Goal: Use online tool/utility

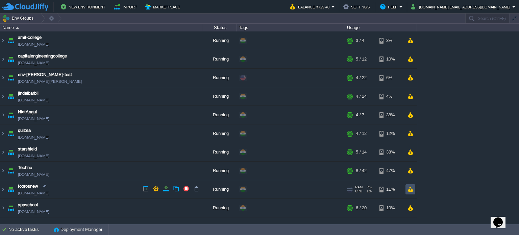
click at [410, 187] on button "button" at bounding box center [411, 189] width 6 height 6
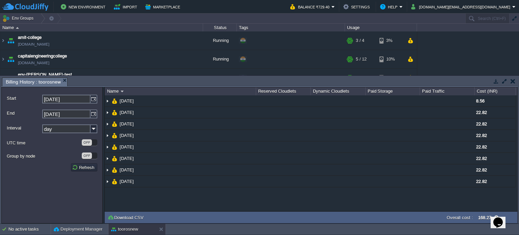
click at [511, 81] on button "button" at bounding box center [513, 81] width 5 height 6
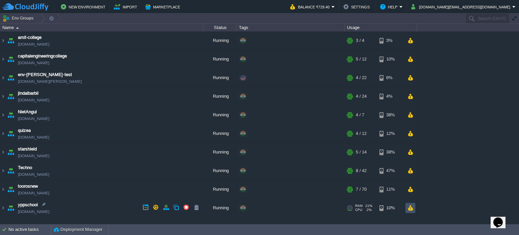
click at [411, 209] on button "button" at bounding box center [411, 208] width 6 height 6
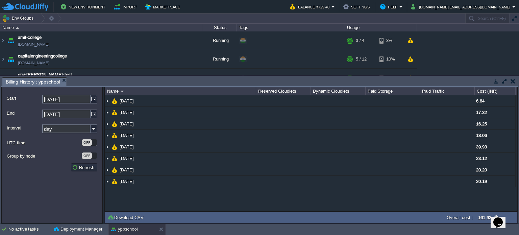
click at [510, 81] on td at bounding box center [513, 81] width 8 height 8
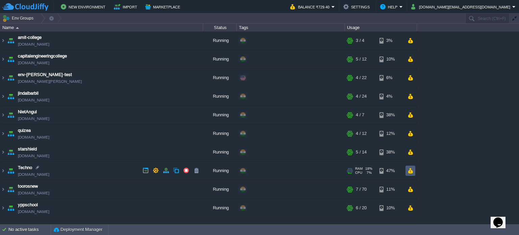
click at [410, 168] on button "button" at bounding box center [411, 171] width 6 height 6
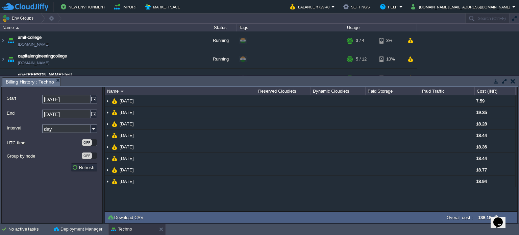
click at [515, 82] on button "button" at bounding box center [513, 81] width 5 height 6
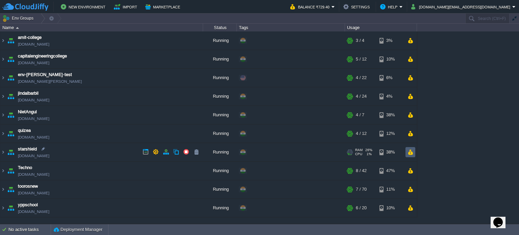
click at [412, 151] on button "button" at bounding box center [411, 152] width 6 height 6
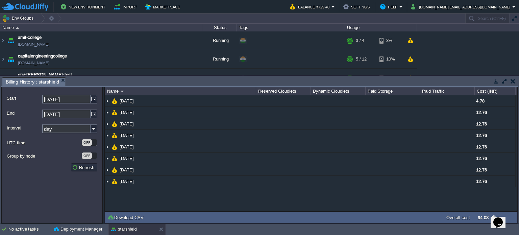
click at [509, 81] on td at bounding box center [513, 81] width 8 height 8
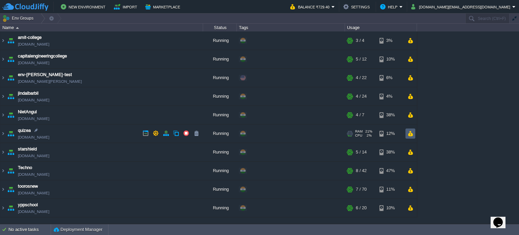
click at [408, 133] on button "button" at bounding box center [411, 133] width 6 height 6
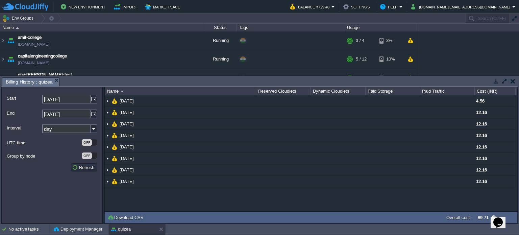
click at [514, 83] on button "button" at bounding box center [513, 81] width 5 height 6
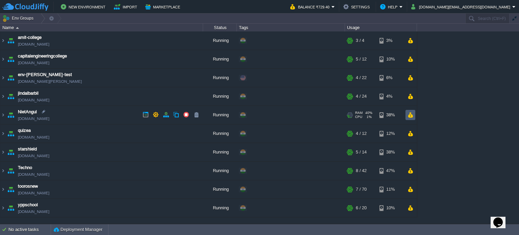
click at [407, 113] on td at bounding box center [411, 115] width 10 height 10
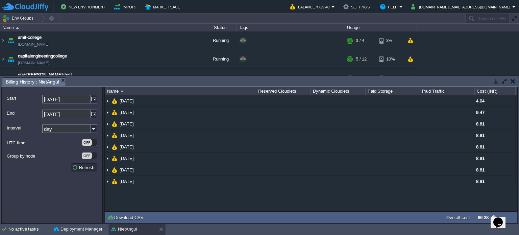
click at [515, 80] on td at bounding box center [513, 81] width 8 height 8
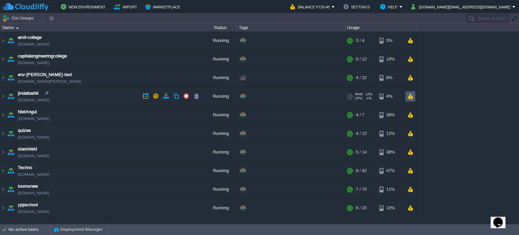
click at [407, 94] on td at bounding box center [411, 96] width 10 height 10
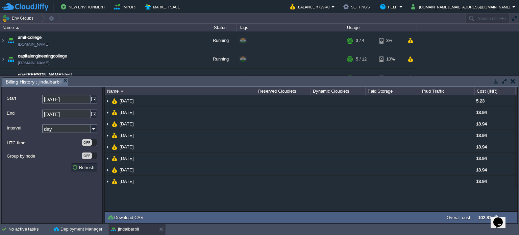
click at [517, 81] on div at bounding box center [503, 81] width 29 height 9
click at [514, 80] on button "button" at bounding box center [513, 81] width 5 height 6
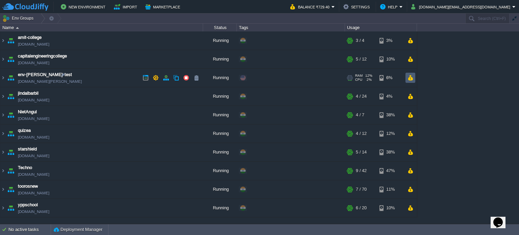
click at [413, 78] on button "button" at bounding box center [411, 78] width 6 height 6
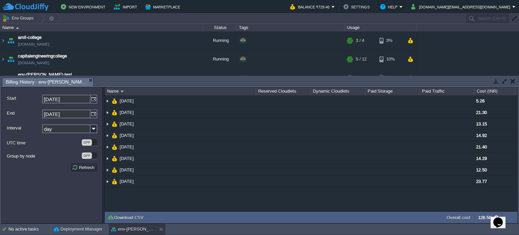
click at [512, 78] on button "button" at bounding box center [513, 81] width 5 height 6
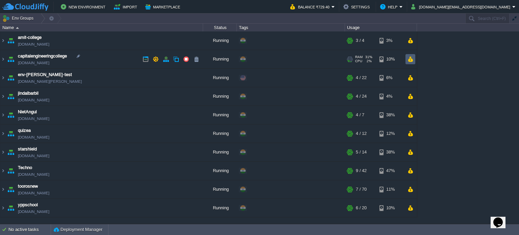
click at [412, 61] on button "button" at bounding box center [411, 59] width 6 height 6
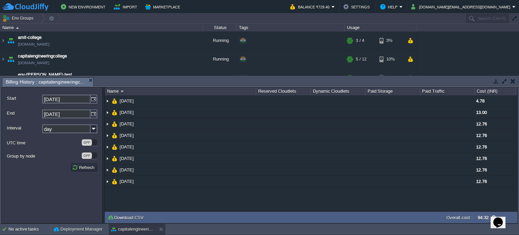
click at [511, 79] on button "button" at bounding box center [513, 81] width 5 height 6
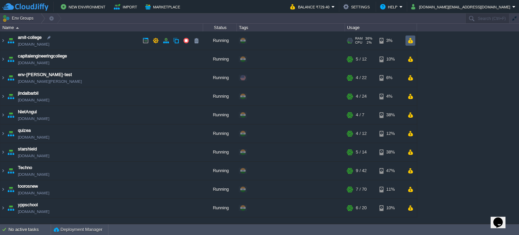
click at [414, 40] on td at bounding box center [411, 40] width 10 height 10
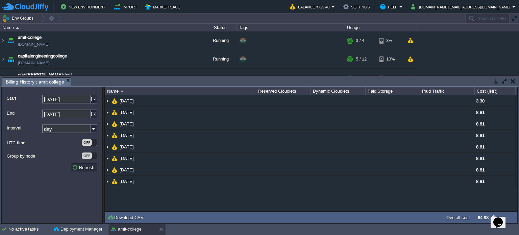
click at [514, 82] on button "button" at bounding box center [513, 81] width 5 height 6
